Goal: Information Seeking & Learning: Learn about a topic

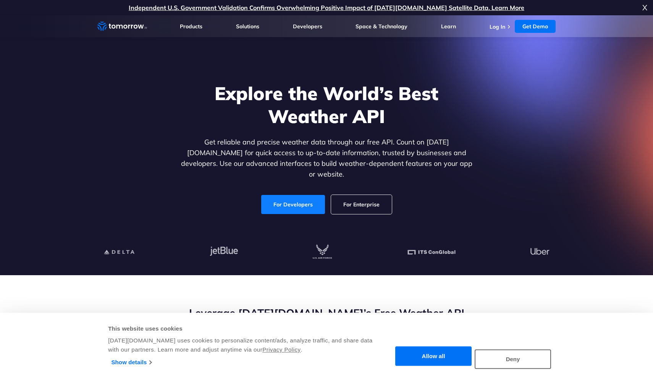
click at [302, 195] on link "For Developers" at bounding box center [293, 204] width 64 height 19
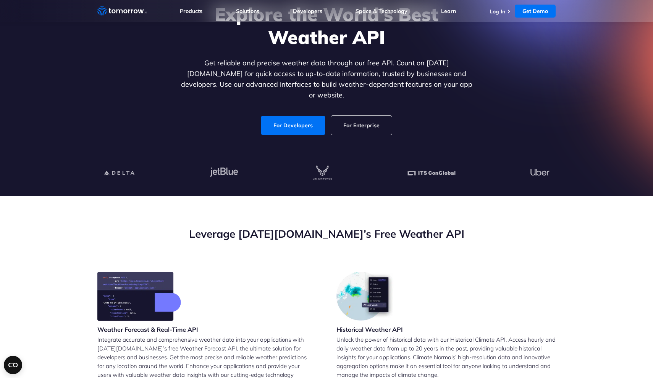
scroll to position [107, 0]
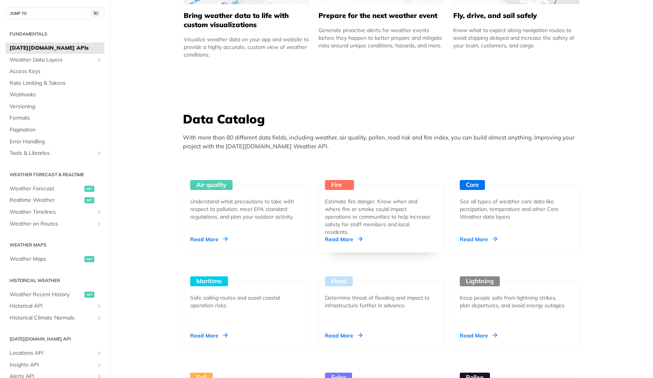
scroll to position [576, 0]
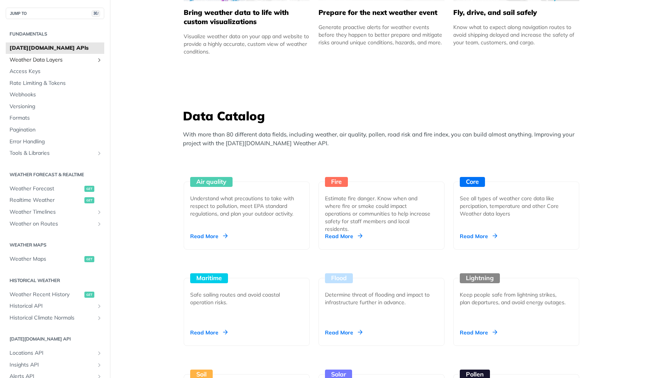
click at [49, 61] on span "Weather Data Layers" at bounding box center [52, 60] width 85 height 8
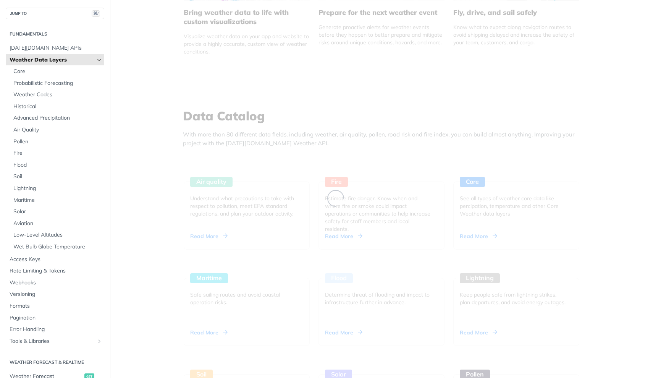
scroll to position [179, 0]
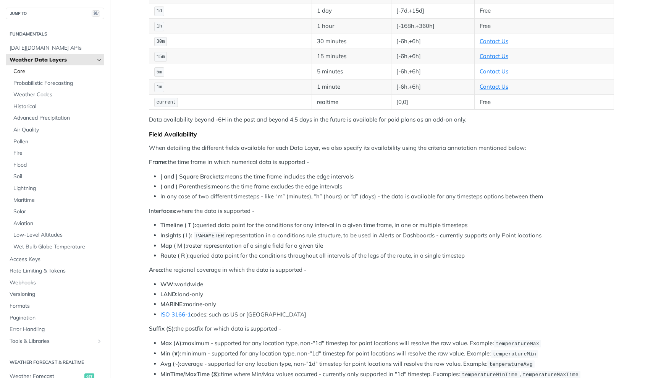
click at [43, 68] on span "Core" at bounding box center [57, 72] width 89 height 8
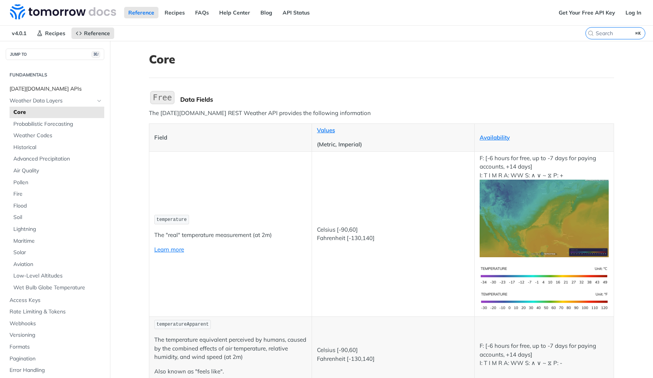
click at [52, 90] on span "Tomorrow.io APIs" at bounding box center [56, 89] width 93 height 8
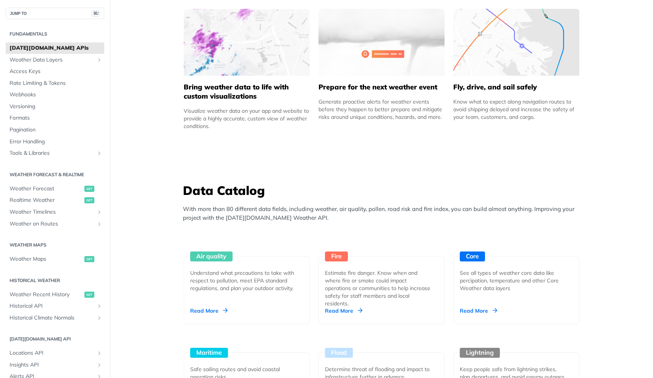
scroll to position [549, 0]
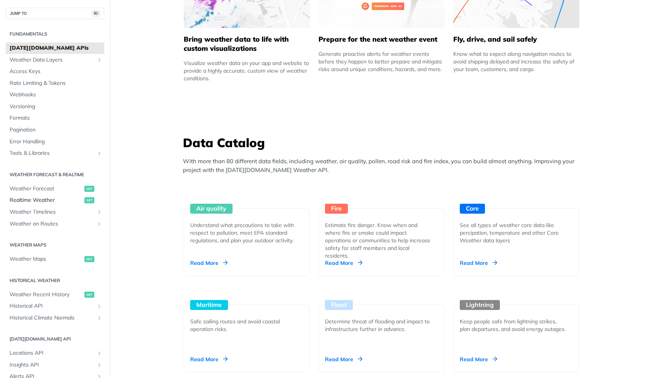
click at [36, 196] on span "Realtime Weather" at bounding box center [46, 200] width 73 height 8
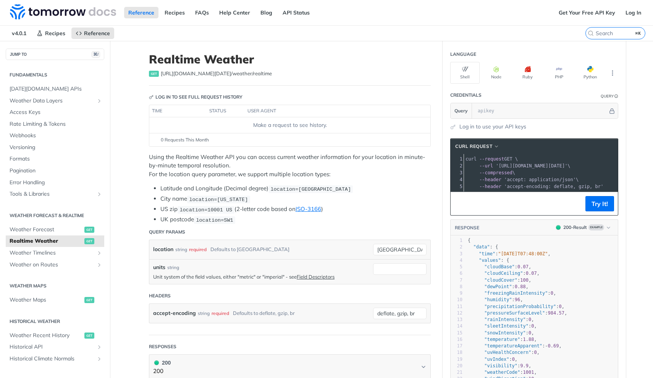
scroll to position [-5, 0]
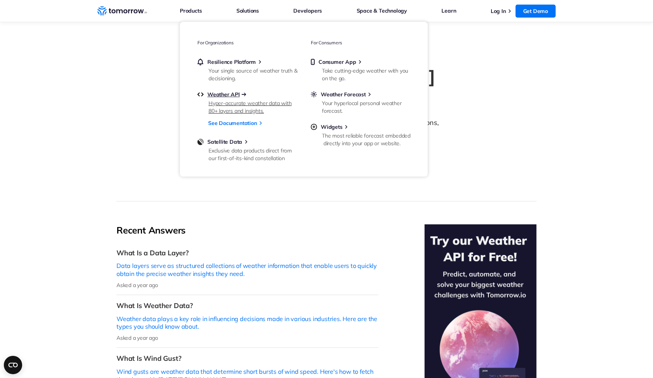
click at [229, 93] on span "Weather API" at bounding box center [223, 94] width 32 height 7
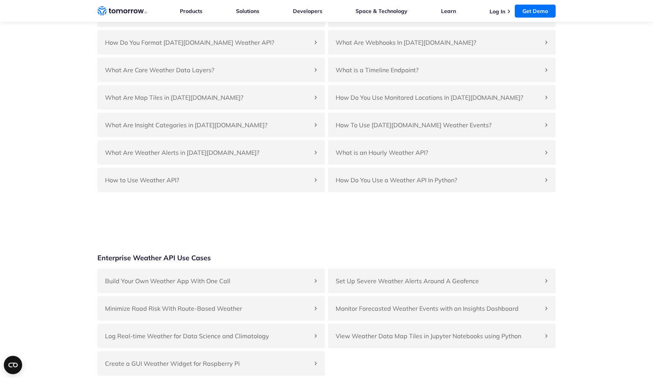
scroll to position [1775, 0]
